Goal: Transaction & Acquisition: Purchase product/service

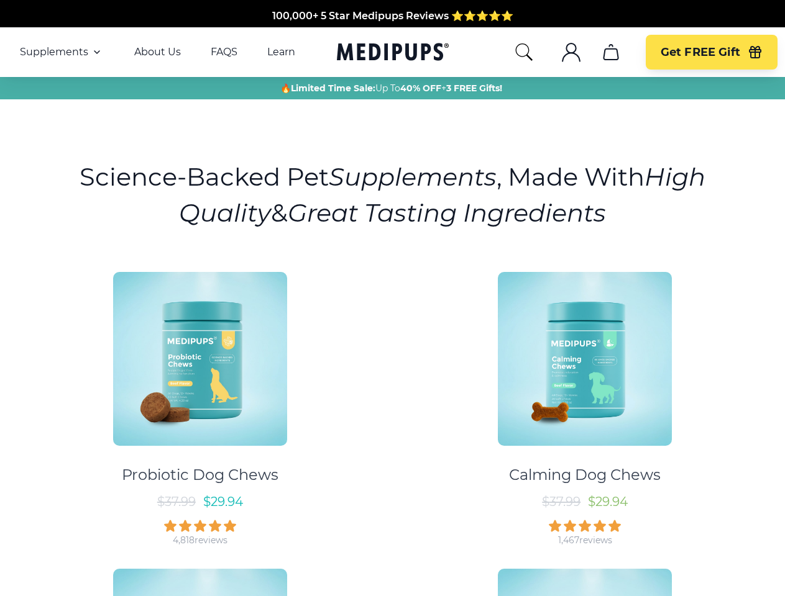
click at [392, 298] on div "Probiotic Dog Chews $ 37.99 $ 29.94 4,818 reviews Calming Dog Chews $ 37.99 $ 2…" at bounding box center [392, 552] width 770 height 583
click at [62, 52] on span "Supplements" at bounding box center [54, 52] width 68 height 12
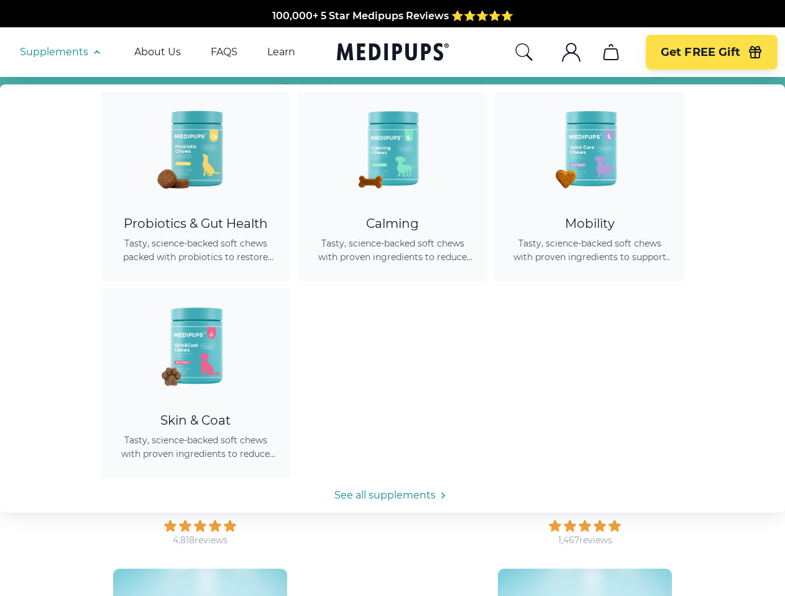
click at [96, 52] on icon "button" at bounding box center [96, 52] width 15 height 15
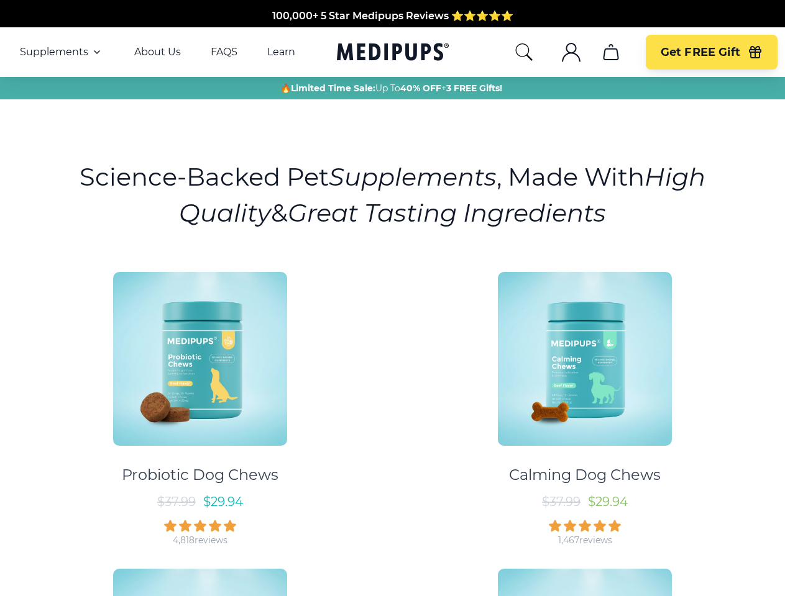
click at [523, 52] on icon "search" at bounding box center [524, 52] width 20 height 20
click at [570, 52] on icon ".cls-1{fill:none;stroke:currentColor;stroke-miterlimit:10;stroke-width:1.5px;}" at bounding box center [571, 52] width 20 height 20
click at [610, 52] on icon "cart" at bounding box center [611, 52] width 20 height 20
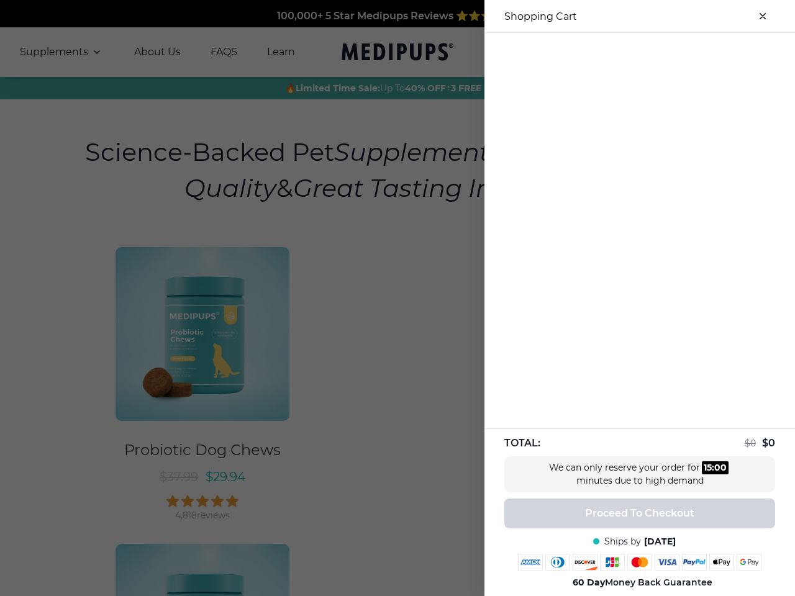
click at [610, 52] on div at bounding box center [640, 43] width 311 height 21
click at [711, 52] on div at bounding box center [640, 43] width 311 height 21
